Goal: Task Accomplishment & Management: Manage account settings

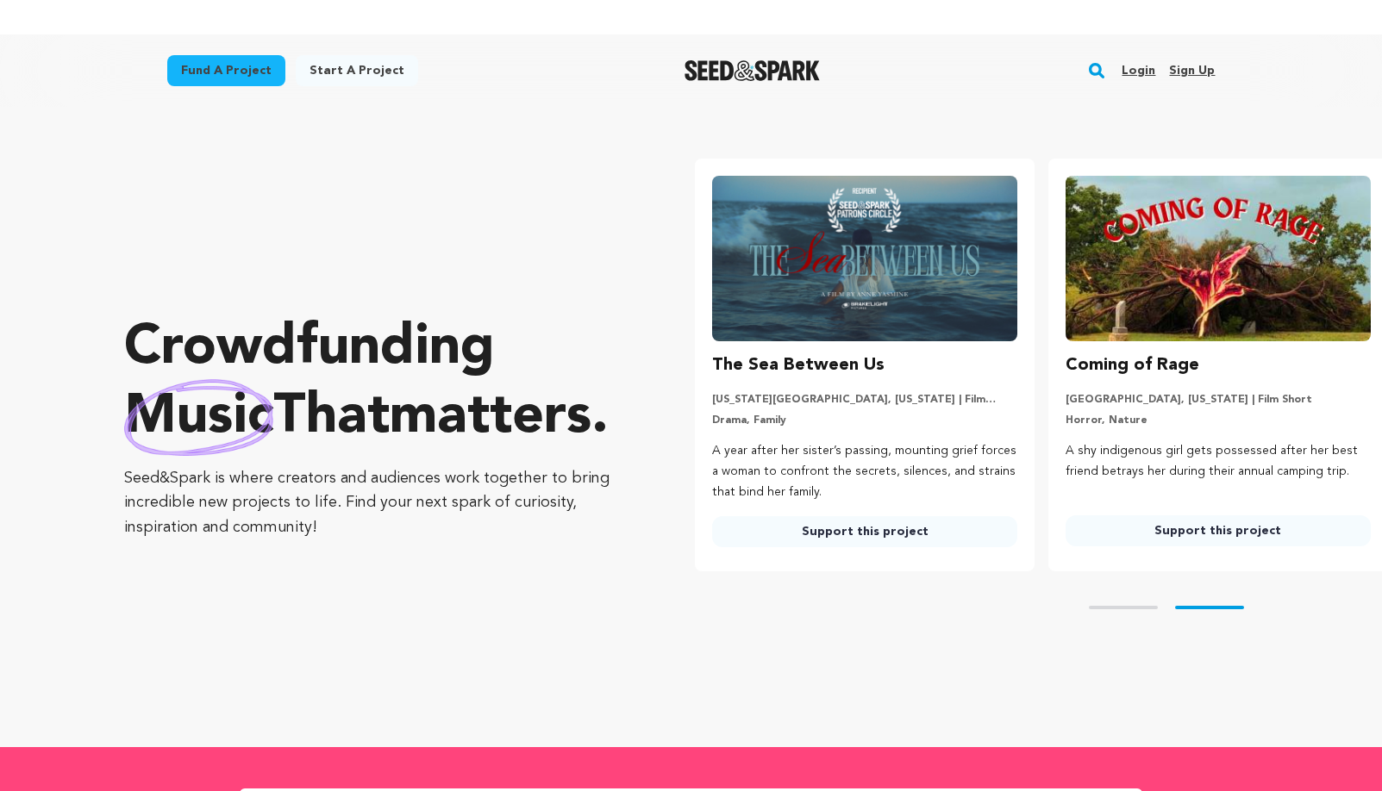
scroll to position [0, 367]
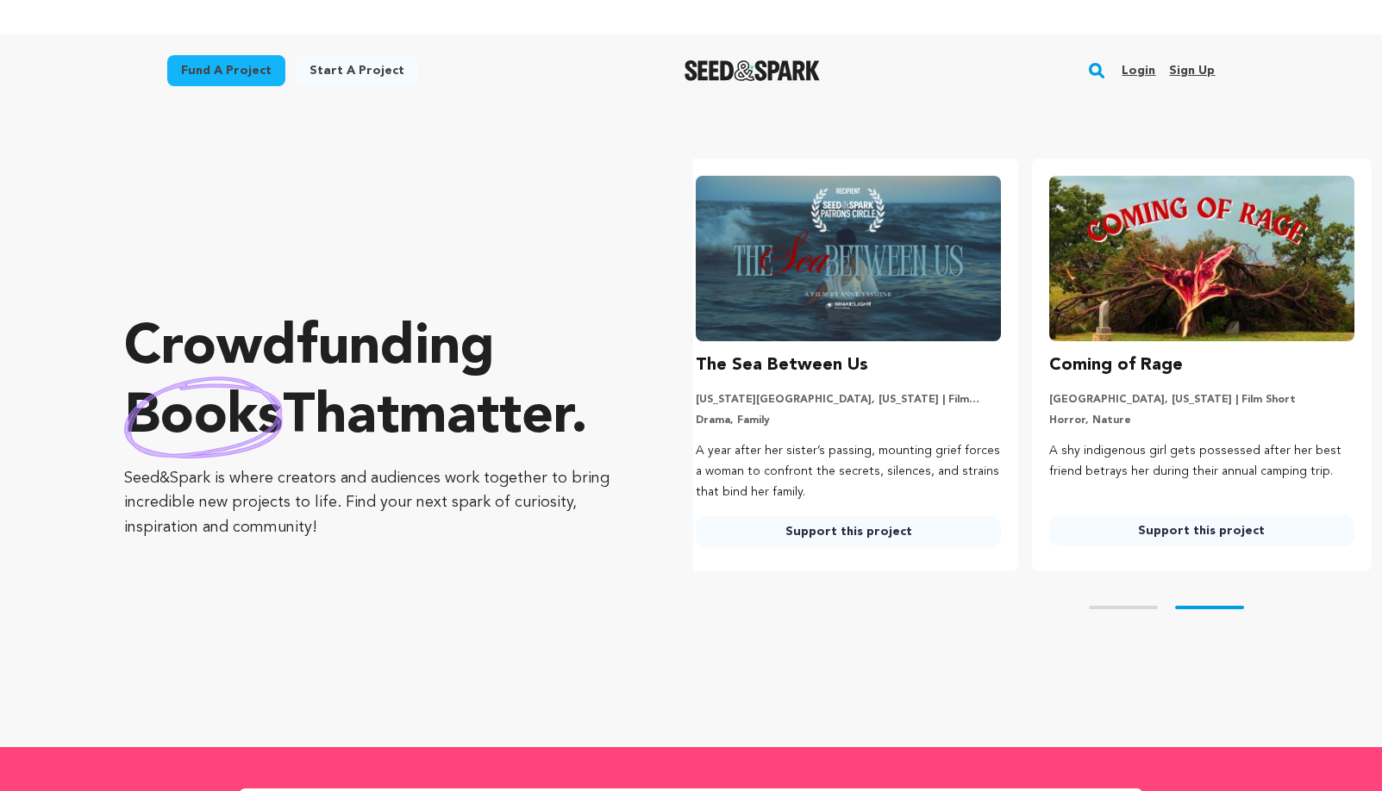
click at [1189, 71] on link "Sign up" at bounding box center [1192, 71] width 46 height 28
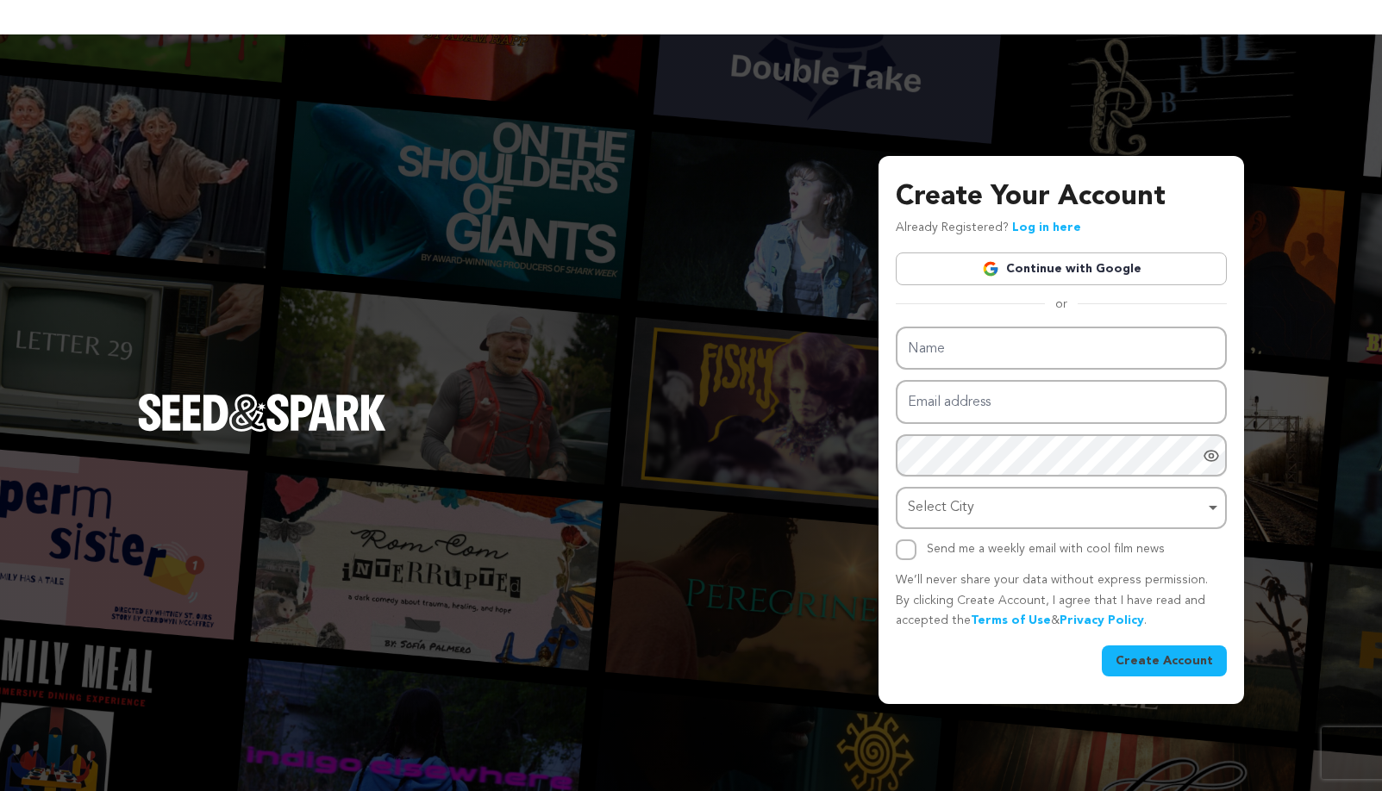
click at [1046, 265] on link "Continue with Google" at bounding box center [1061, 269] width 331 height 33
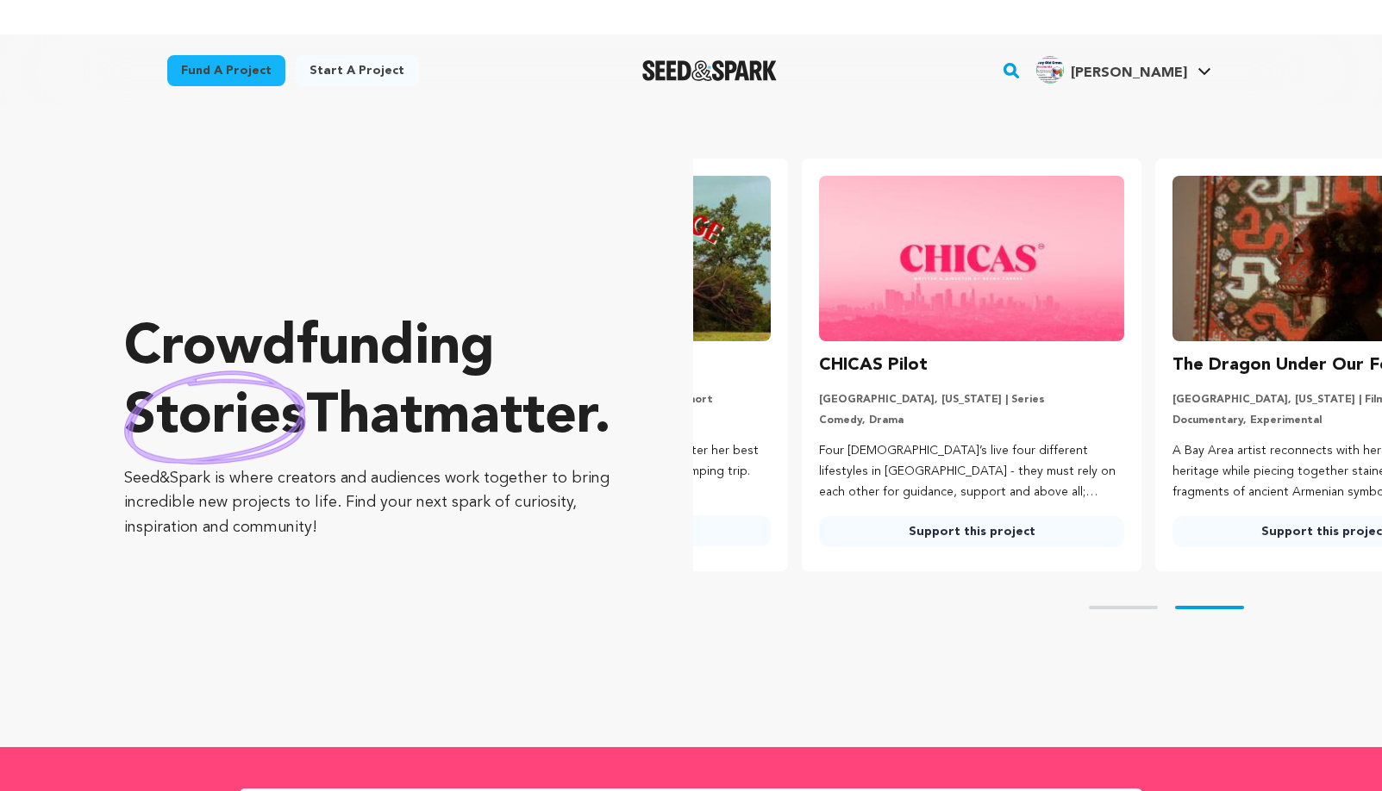
scroll to position [0, 367]
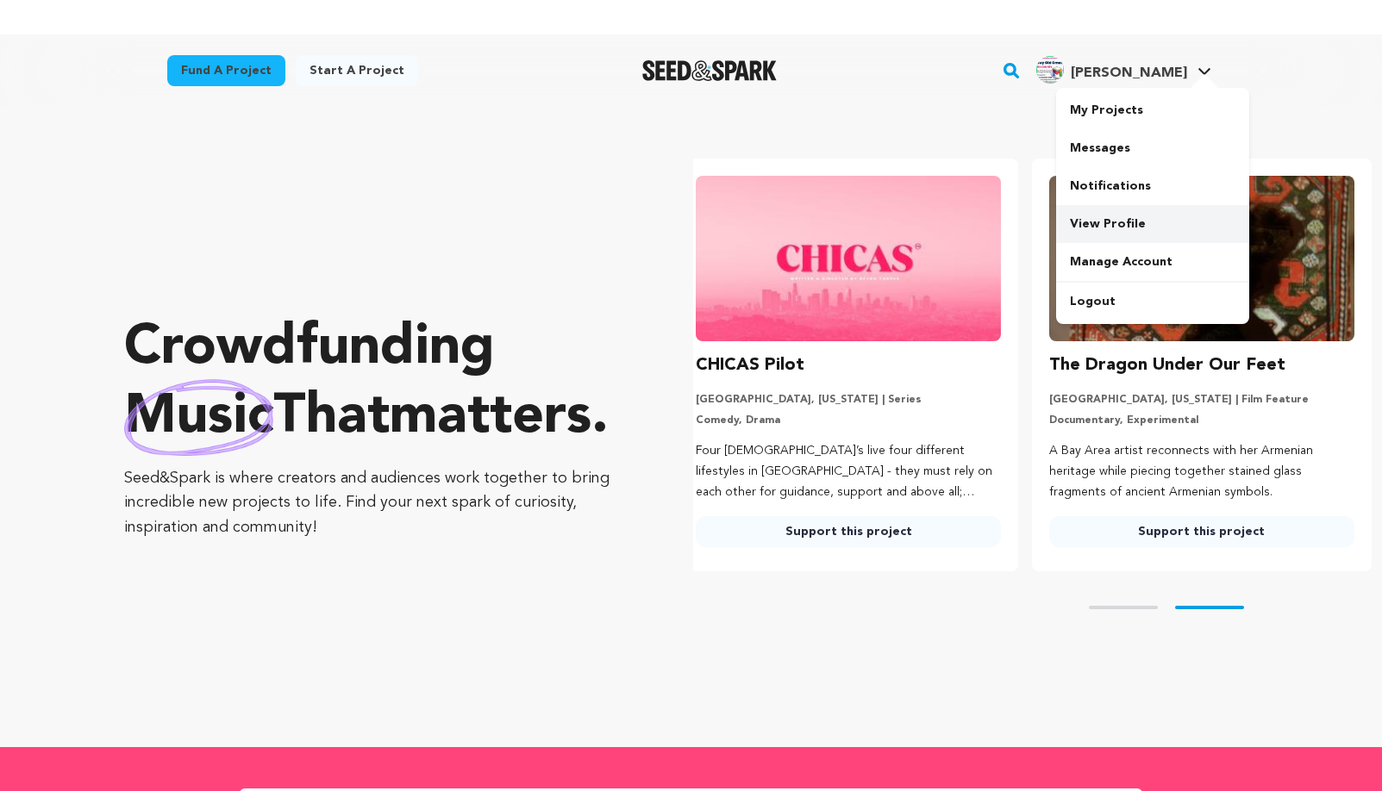
click at [1107, 217] on link "View Profile" at bounding box center [1152, 224] width 193 height 38
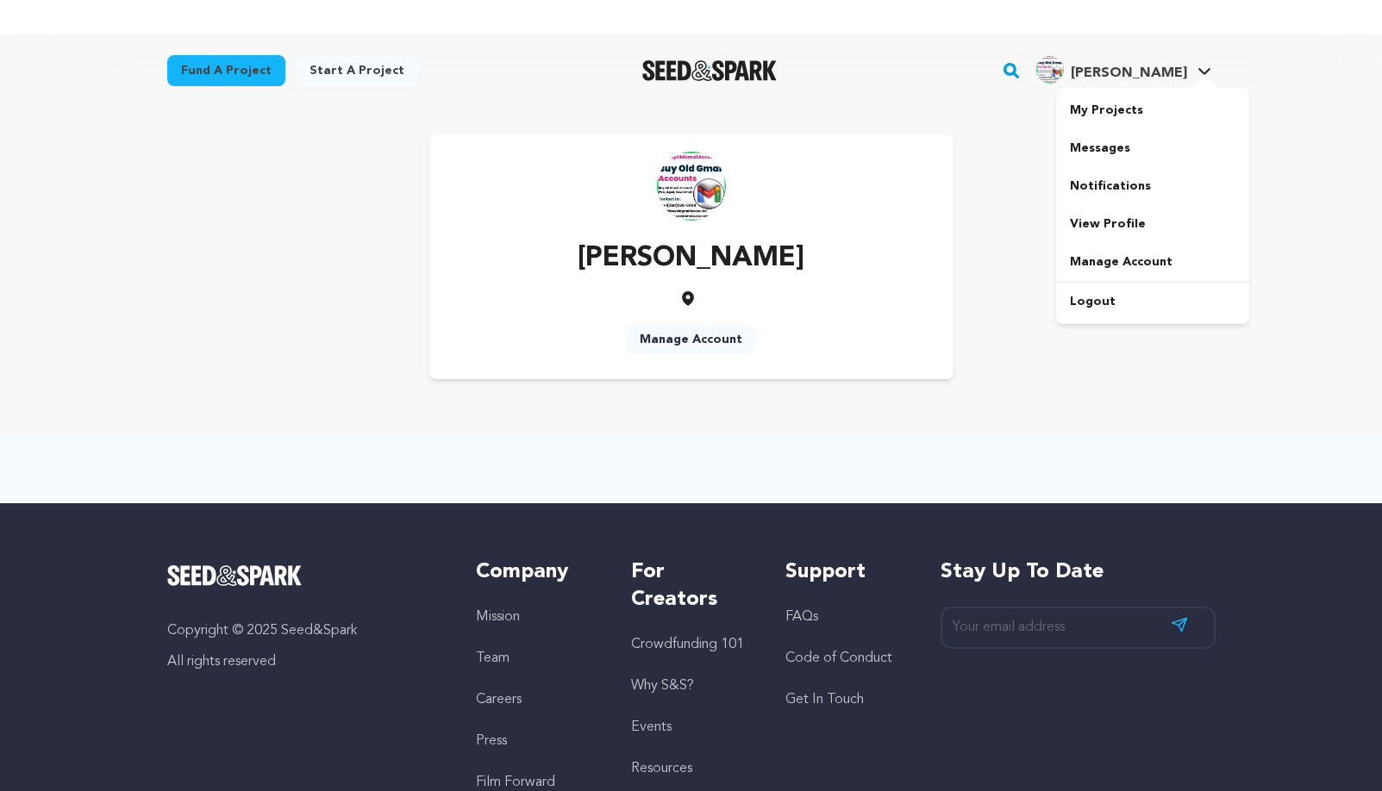
click at [1178, 66] on span "Calloway R." at bounding box center [1129, 73] width 116 height 14
click at [1128, 264] on link "Manage Account" at bounding box center [1152, 262] width 193 height 38
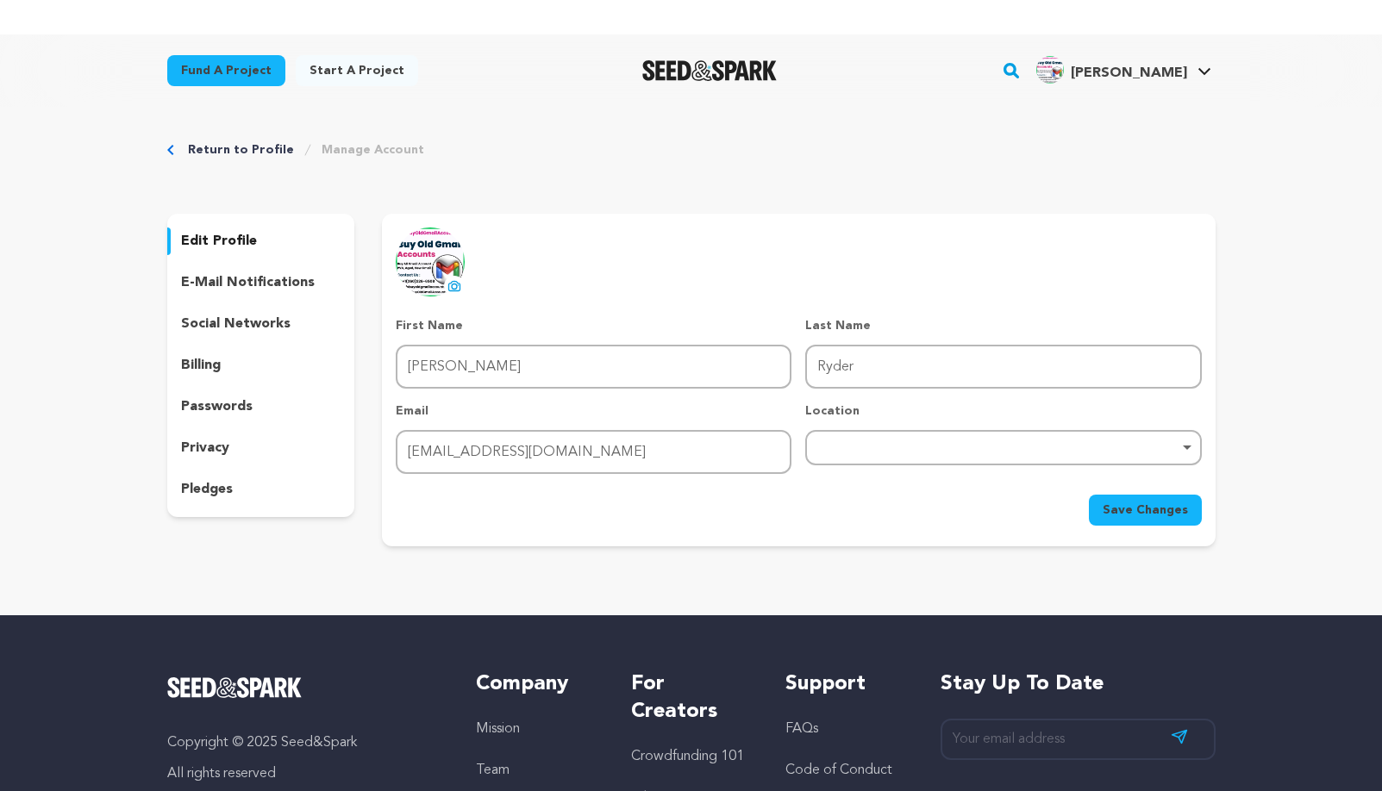
click at [296, 284] on p "e-mail notifications" at bounding box center [248, 282] width 134 height 21
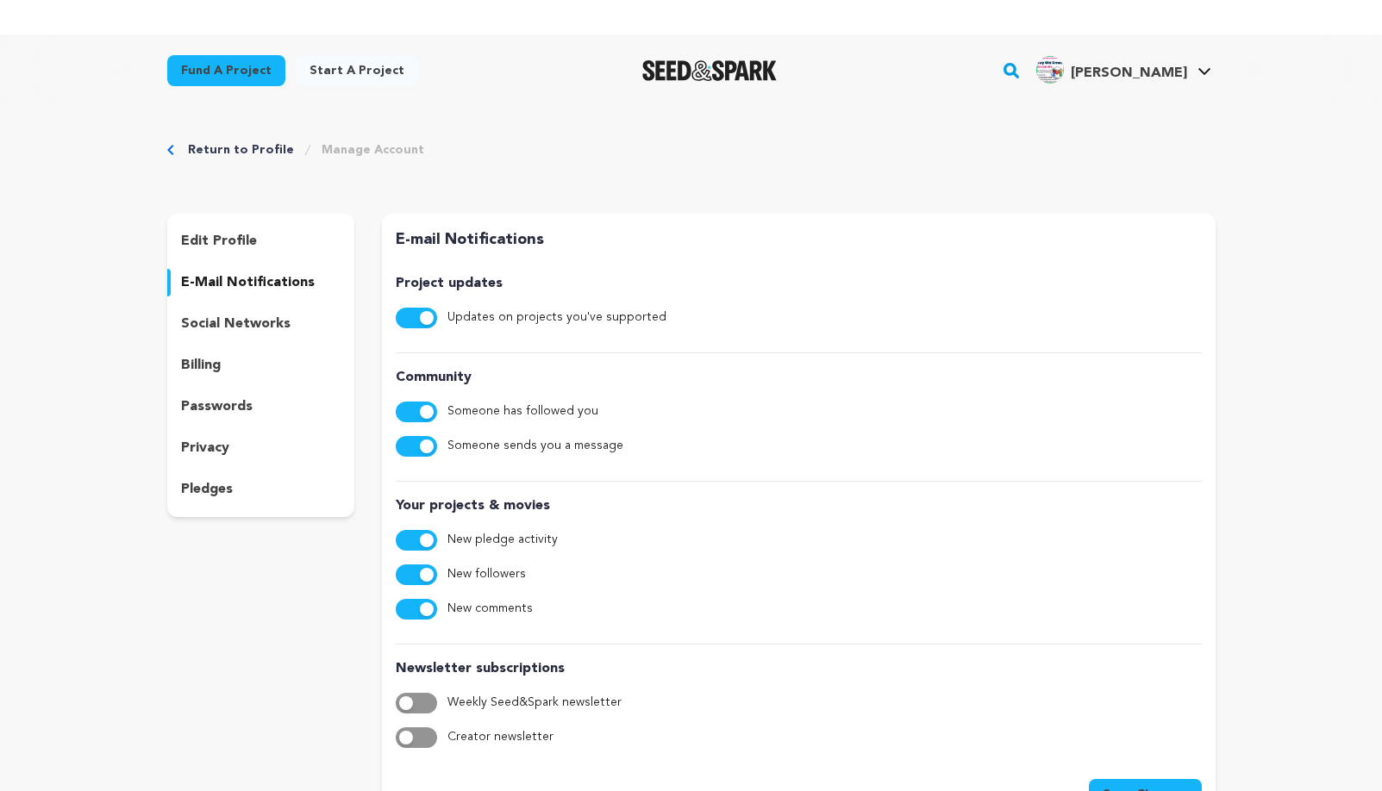
click at [262, 318] on p "social networks" at bounding box center [235, 324] width 109 height 21
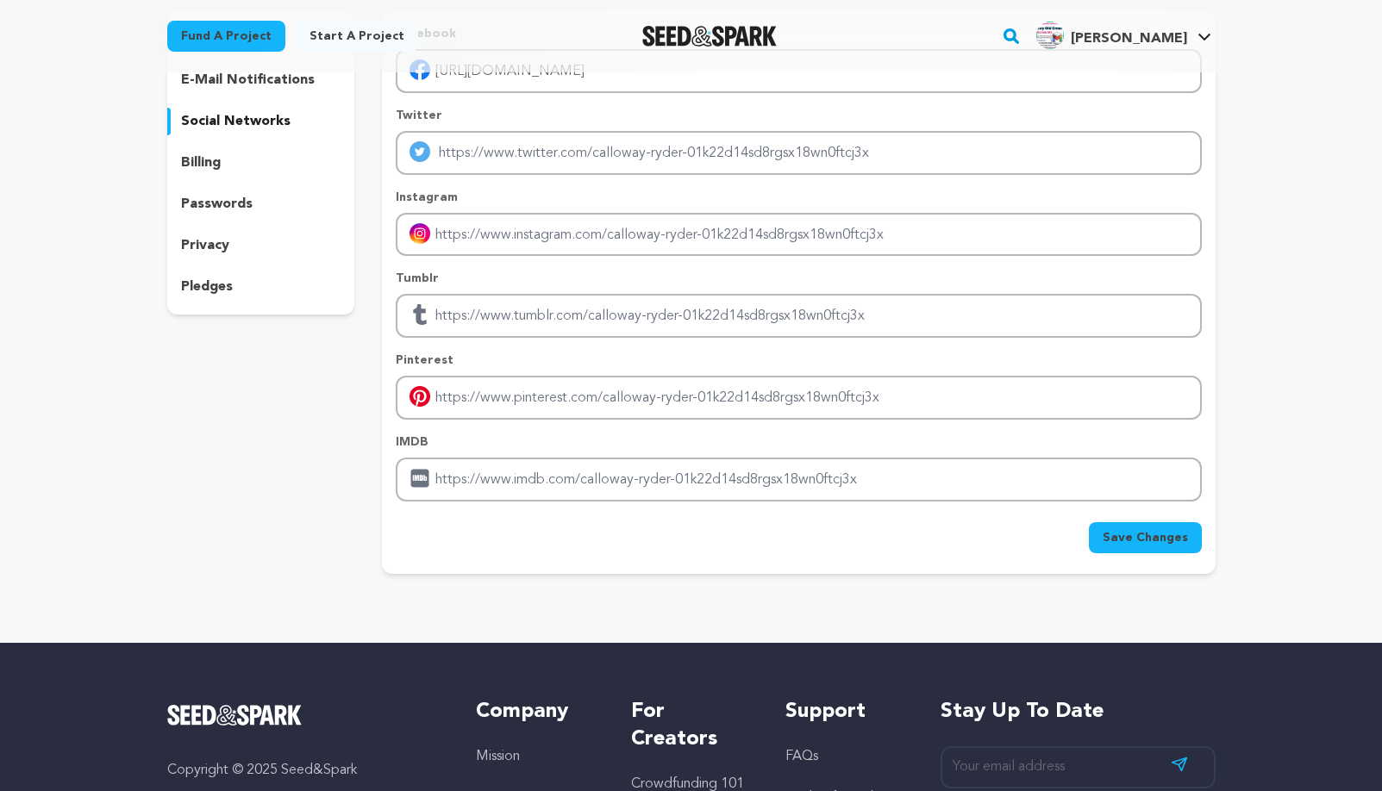
scroll to position [259, 0]
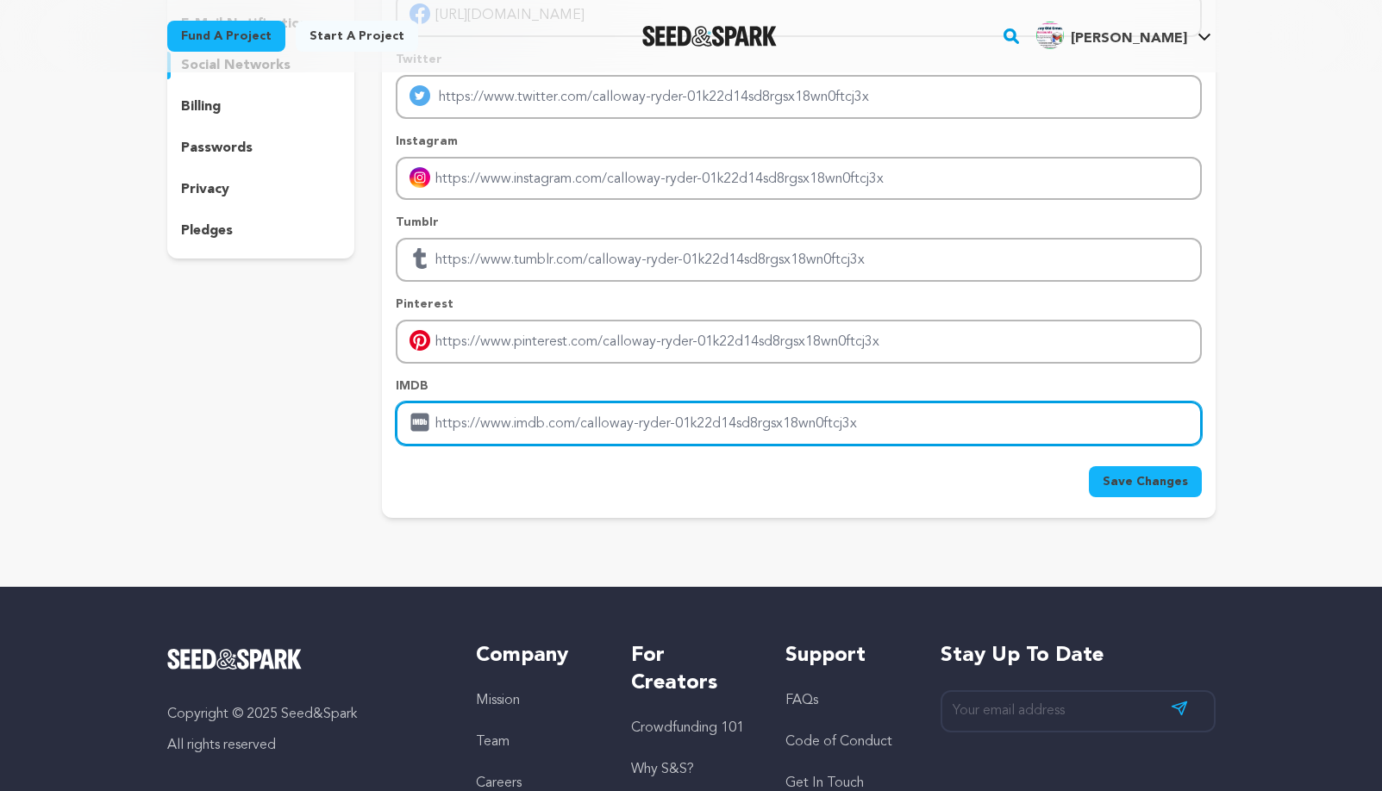
drag, startPoint x: 852, startPoint y: 423, endPoint x: 567, endPoint y: 417, distance: 285.4
click at [567, 417] on input "Enter IMDB profile link" at bounding box center [798, 424] width 805 height 44
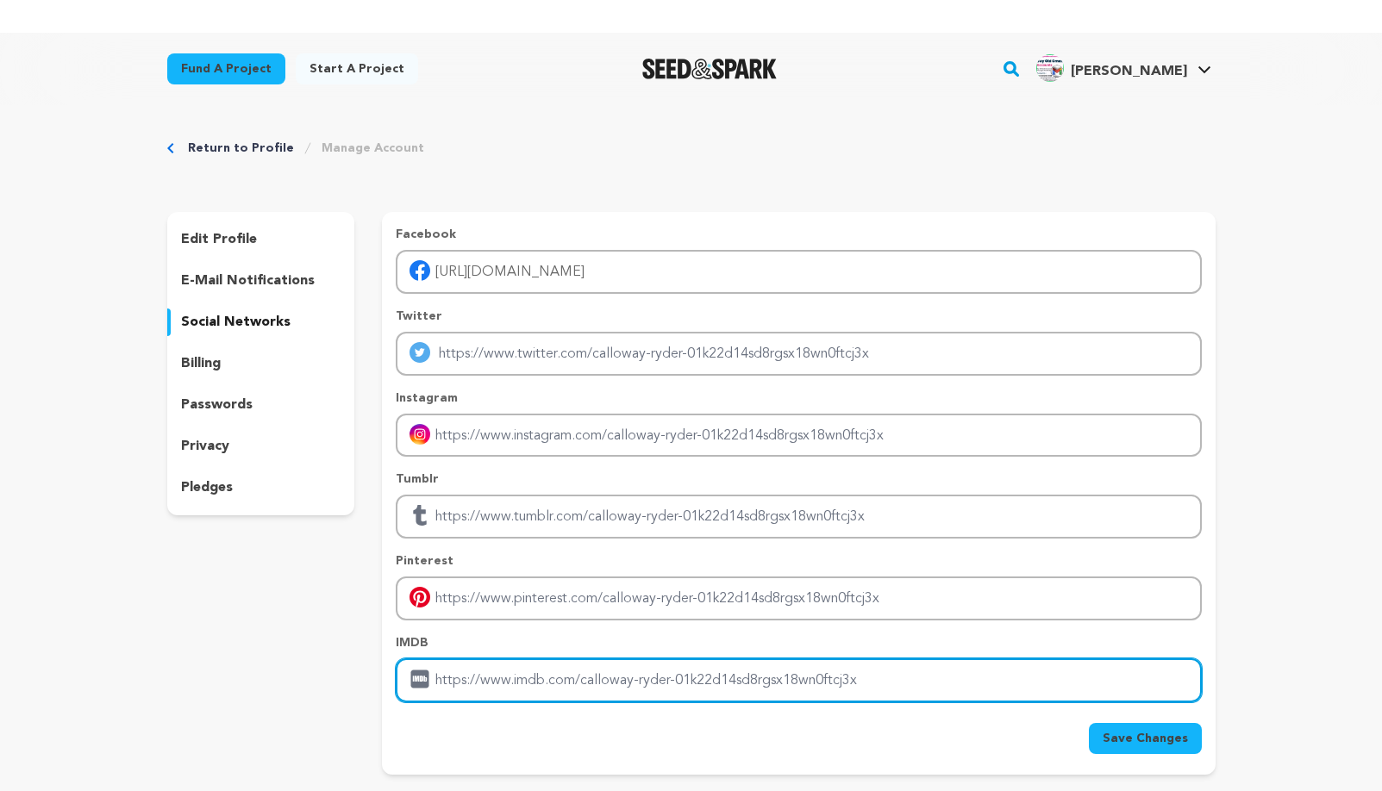
scroll to position [0, 0]
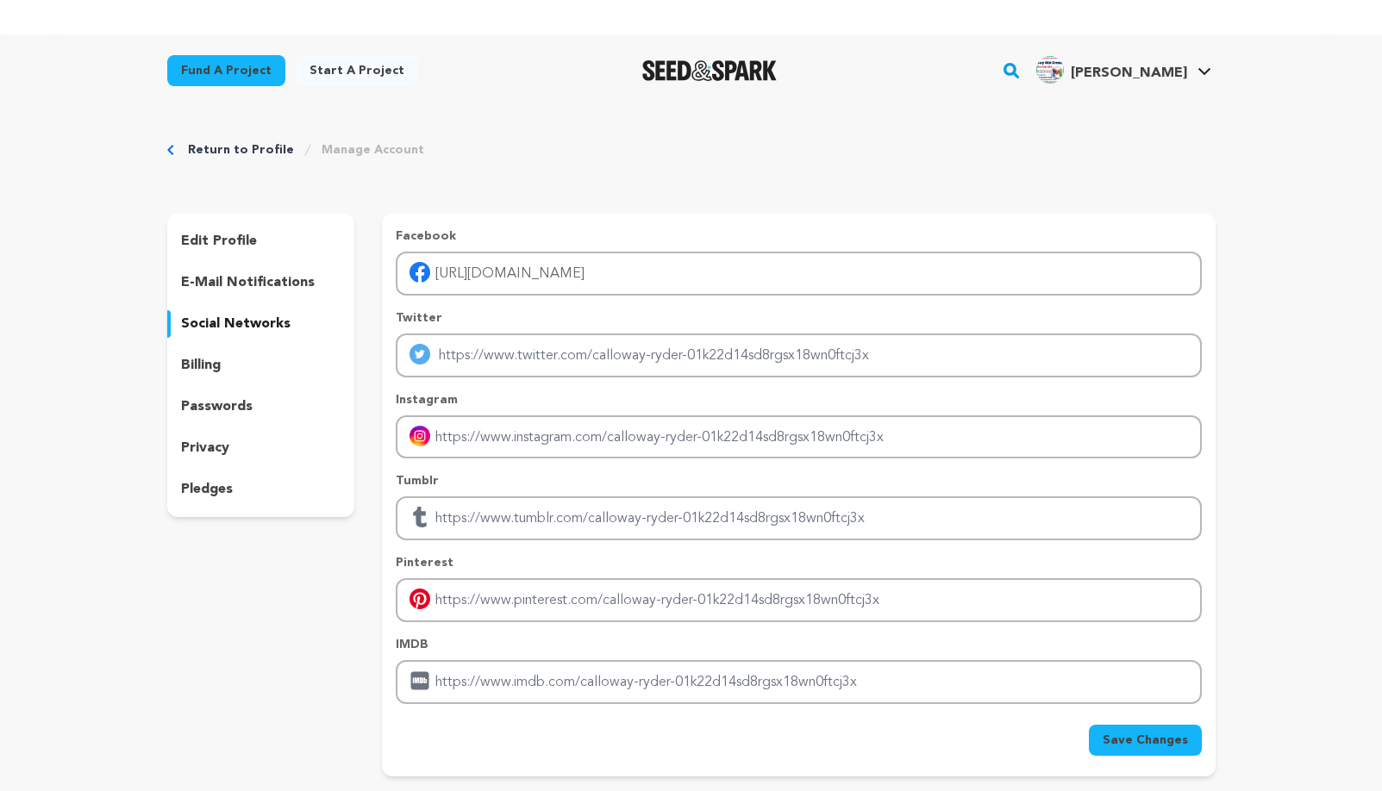
click at [220, 367] on p "billing" at bounding box center [201, 365] width 40 height 21
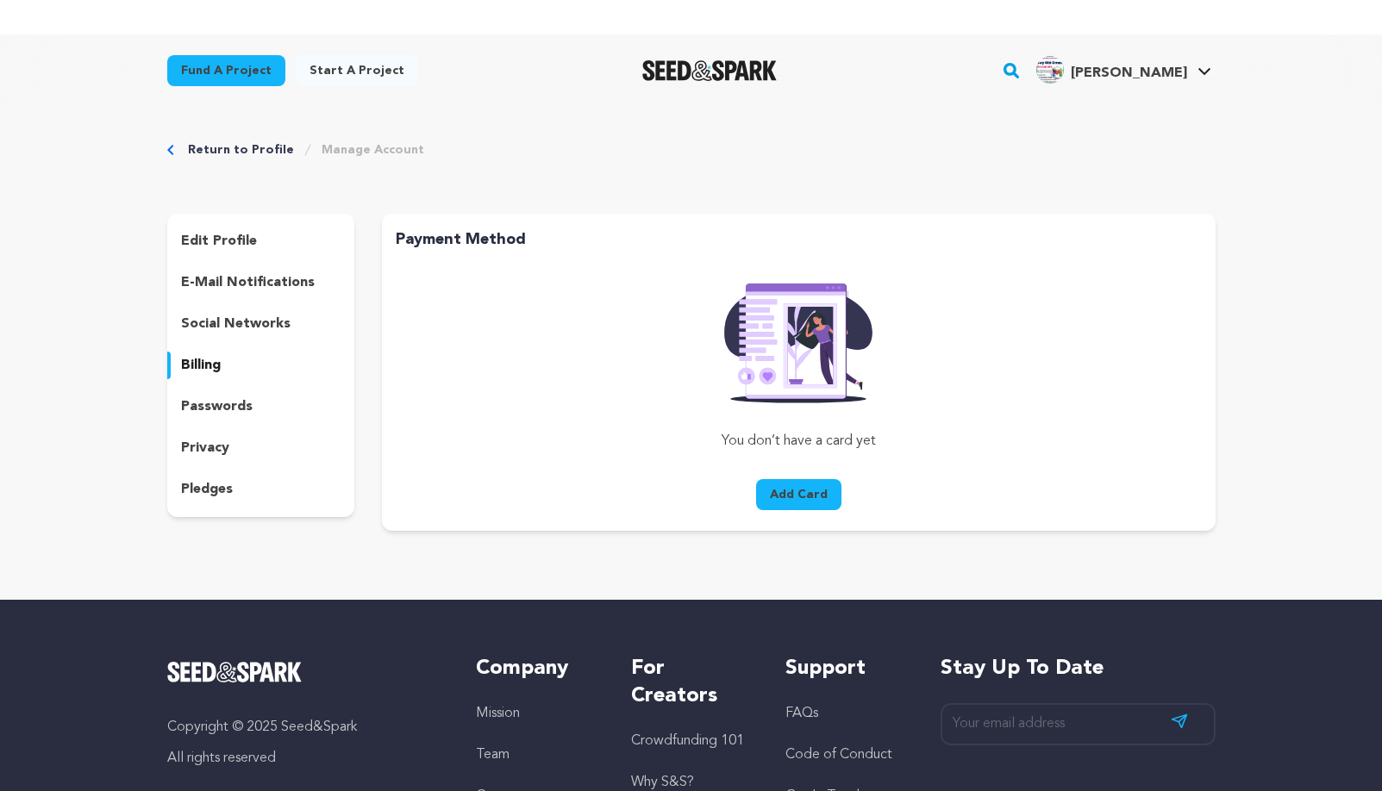
click at [241, 400] on p "passwords" at bounding box center [217, 406] width 72 height 21
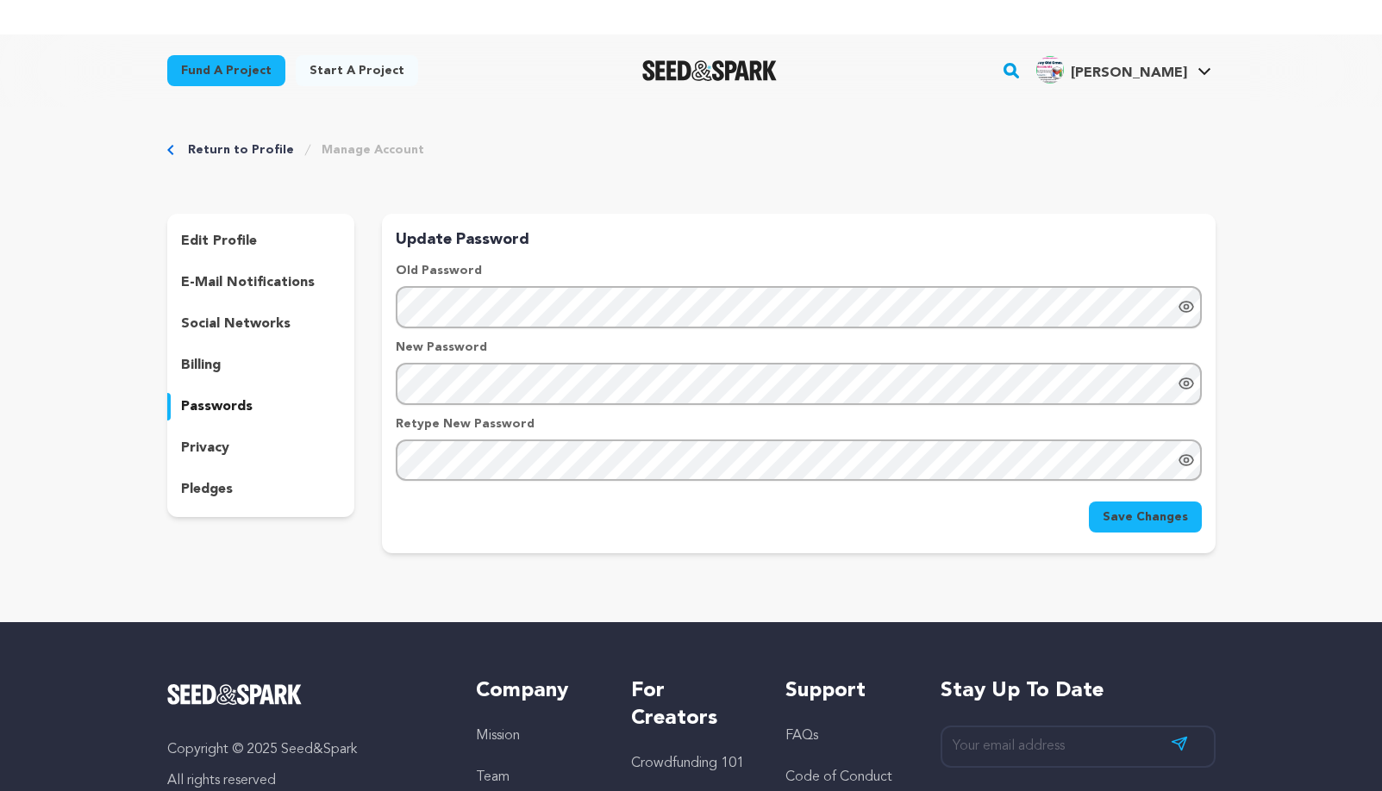
click at [226, 451] on p "privacy" at bounding box center [205, 448] width 48 height 21
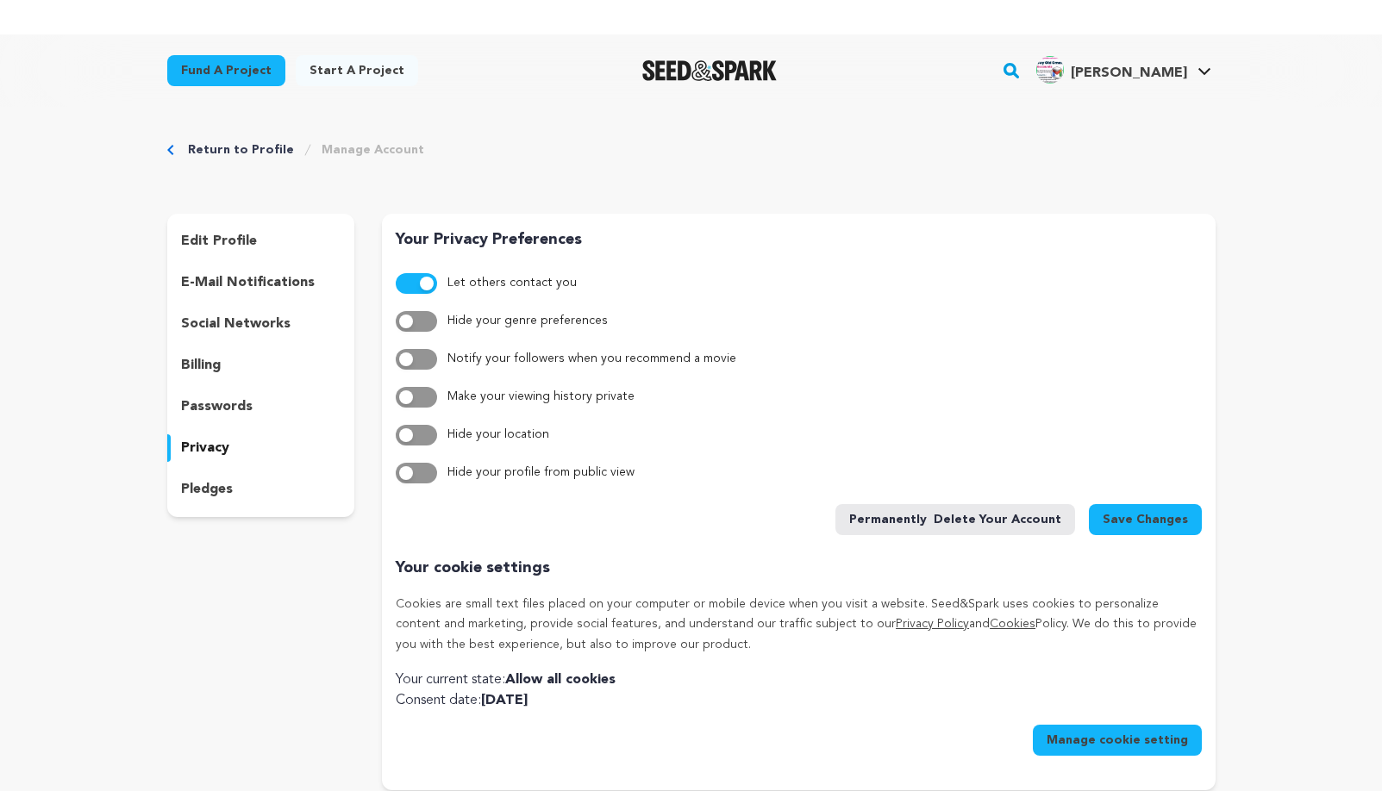
click at [217, 484] on p "pledges" at bounding box center [207, 489] width 52 height 21
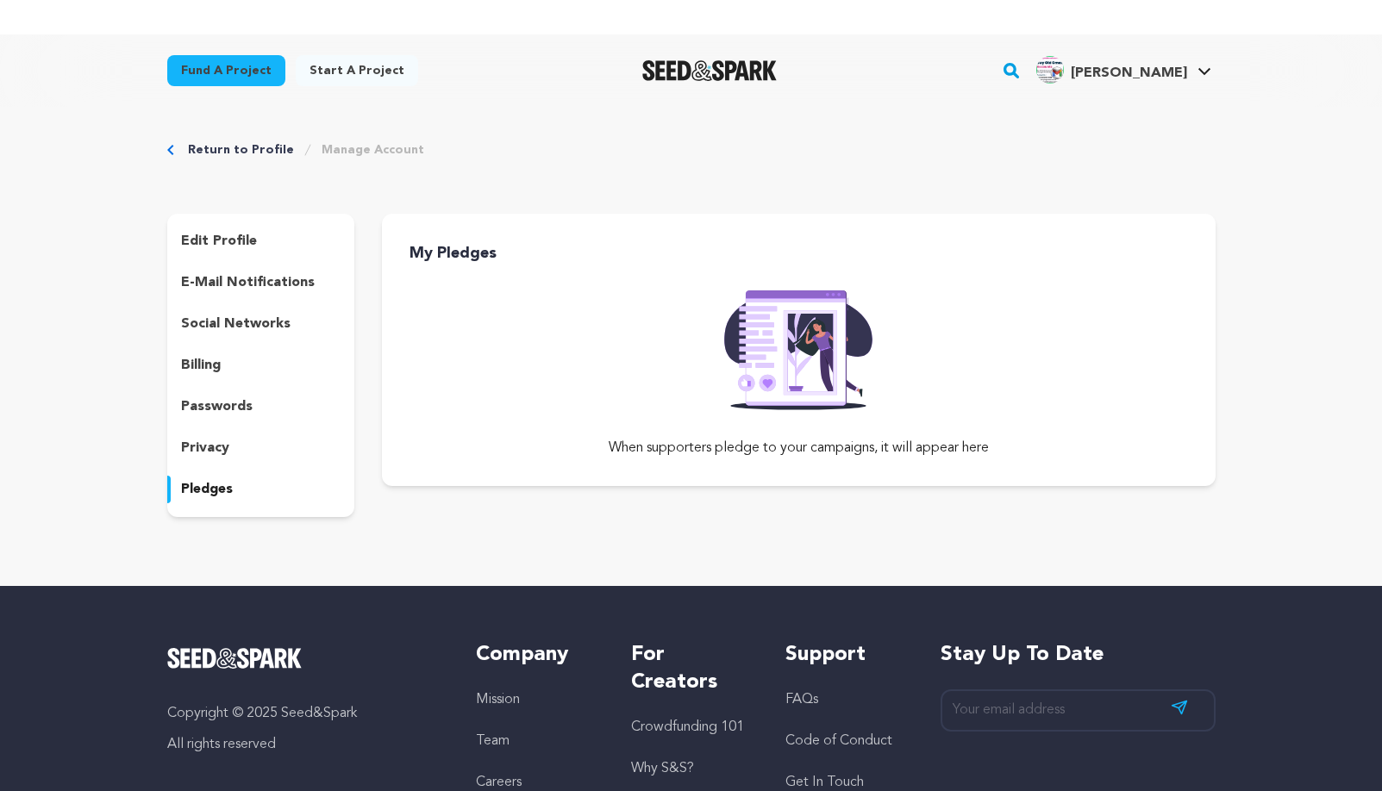
click at [222, 240] on p "edit profile" at bounding box center [219, 241] width 76 height 21
